Goal: Information Seeking & Learning: Compare options

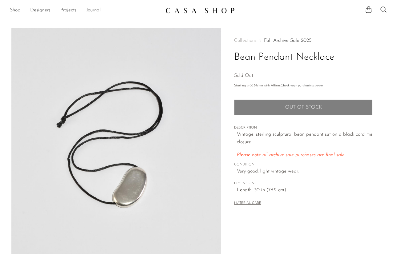
click at [20, 8] on link "Shop" at bounding box center [15, 10] width 10 height 8
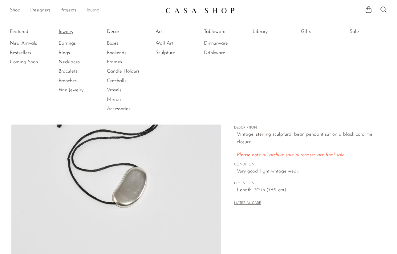
click at [60, 31] on link "Jewelry" at bounding box center [82, 31] width 46 height 7
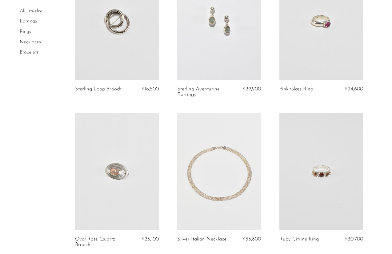
scroll to position [1177, 0]
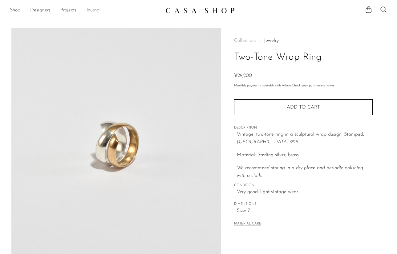
scroll to position [142, 0]
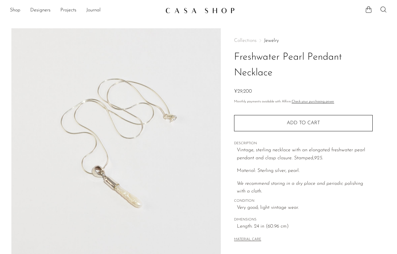
scroll to position [147, 0]
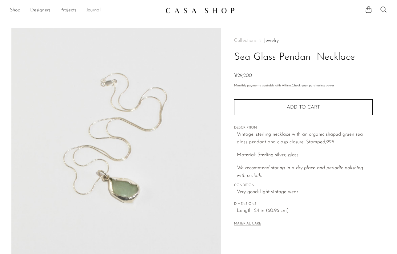
scroll to position [147, 0]
